Goal: Transaction & Acquisition: Purchase product/service

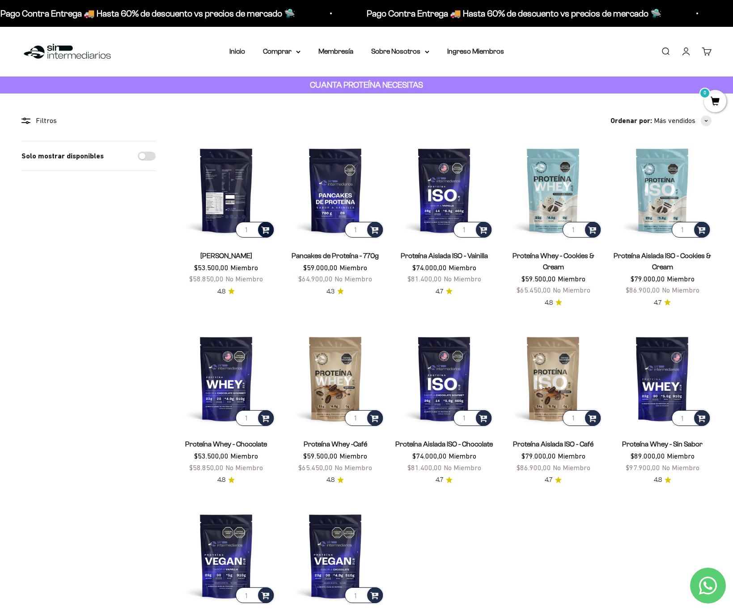
click at [264, 229] on span at bounding box center [265, 229] width 8 height 10
click at [686, 50] on link "Iniciar sesión" at bounding box center [686, 51] width 10 height 10
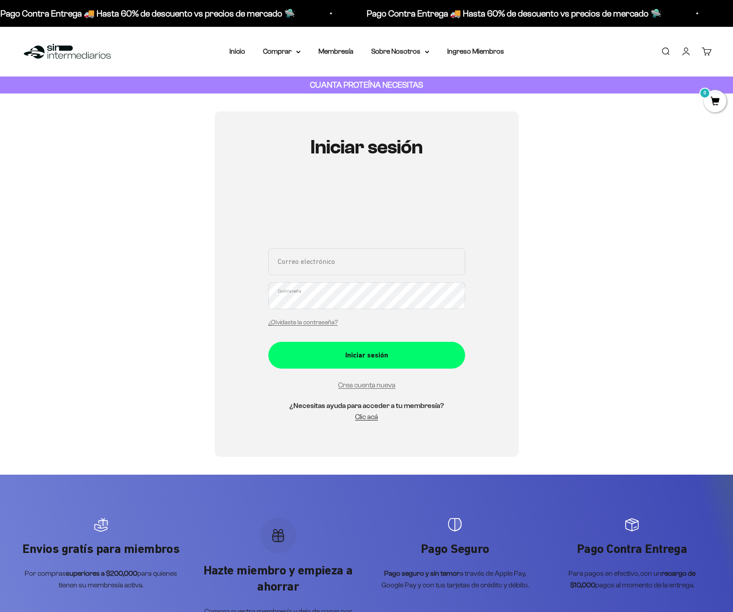
click at [308, 266] on input "Correo electrónico" at bounding box center [366, 261] width 197 height 27
type input "mariadelaespriellac@hotmail.com"
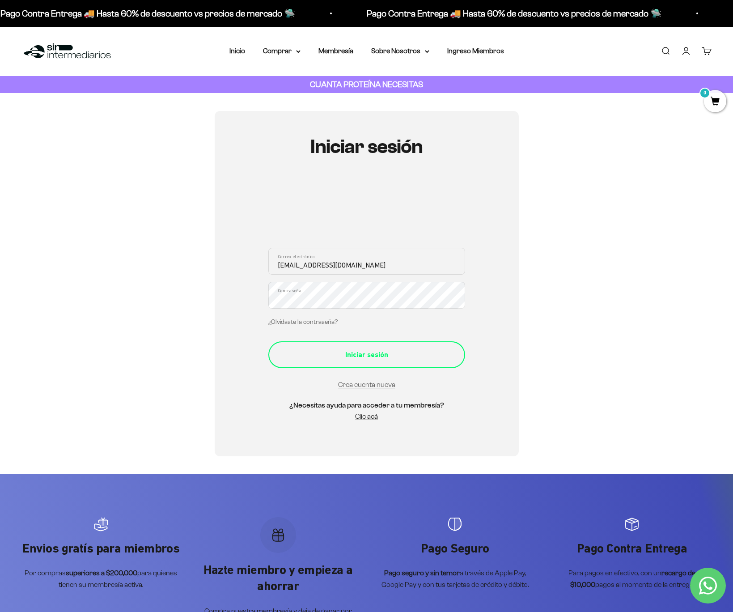
click at [351, 351] on div "Iniciar sesión" at bounding box center [366, 355] width 161 height 12
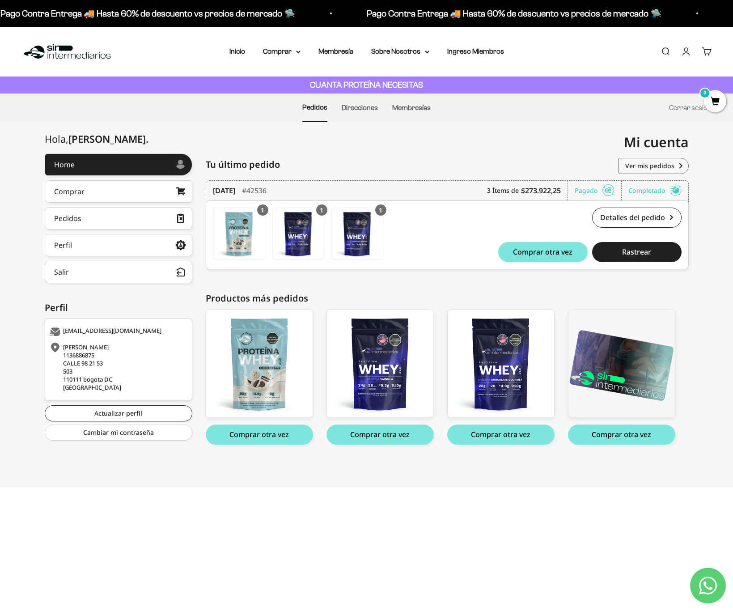
click at [366, 427] on button "Comprar otra vez" at bounding box center [379, 434] width 107 height 20
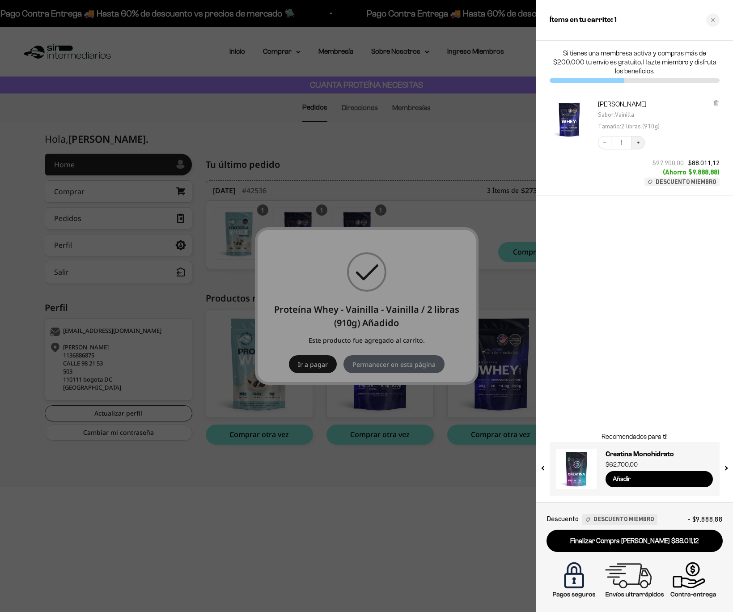
click at [638, 146] on button "Increase quantity" at bounding box center [637, 142] width 13 height 13
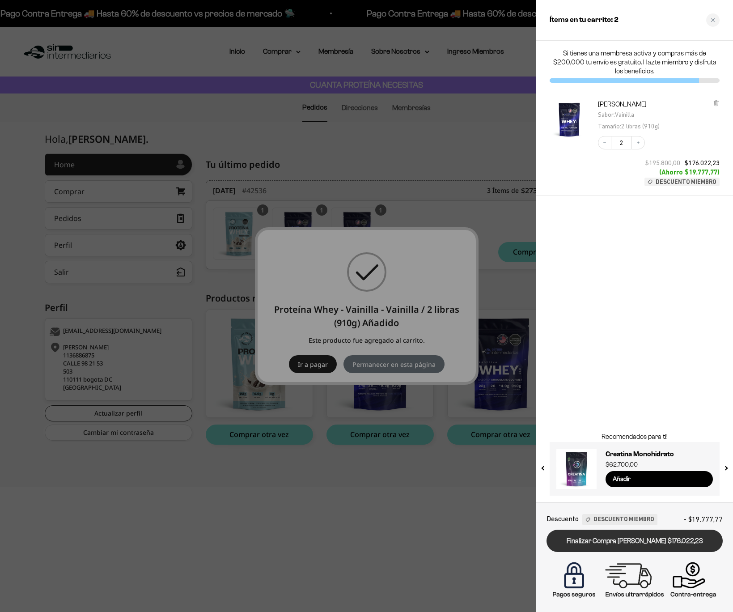
click at [610, 543] on link "Finalizar Compra Segura $176.022,23" at bounding box center [634, 540] width 176 height 23
